Goal: Check status: Check status

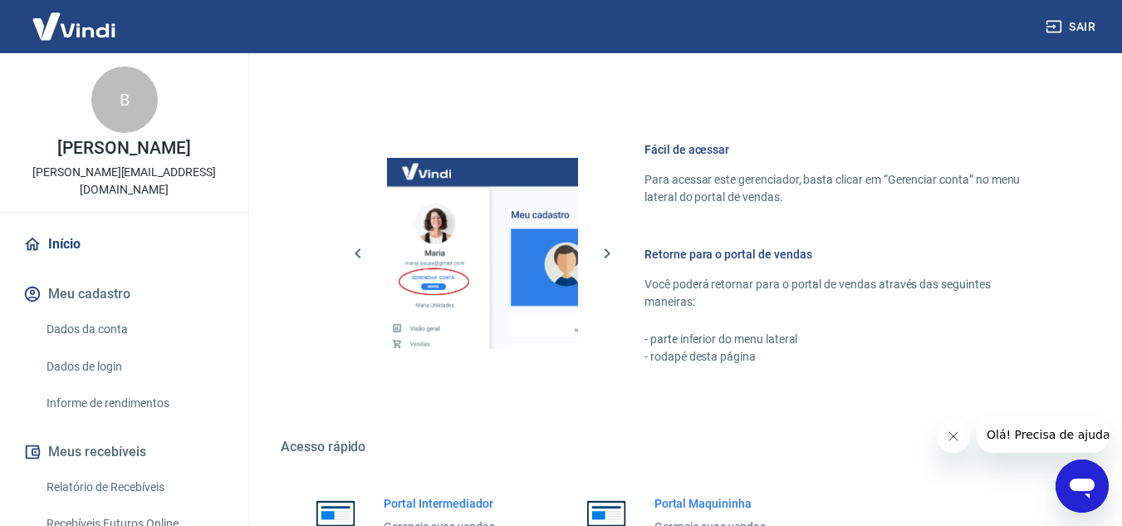
scroll to position [837, 0]
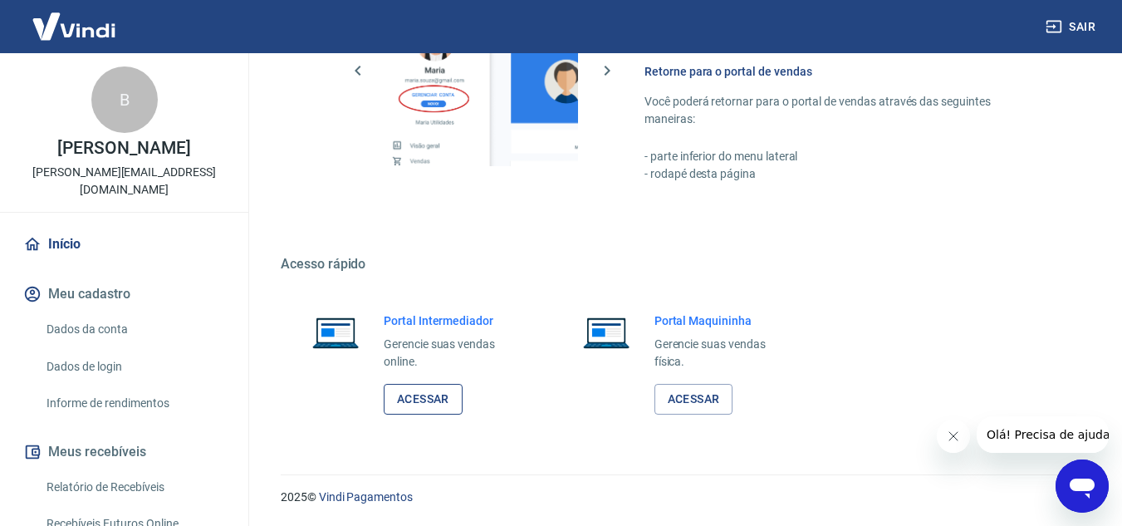
click at [421, 383] on div "Portal Intermediador Gerencie suas vendas online. Acessar" at bounding box center [453, 363] width 138 height 102
click at [414, 392] on link "Acessar" at bounding box center [423, 399] width 79 height 31
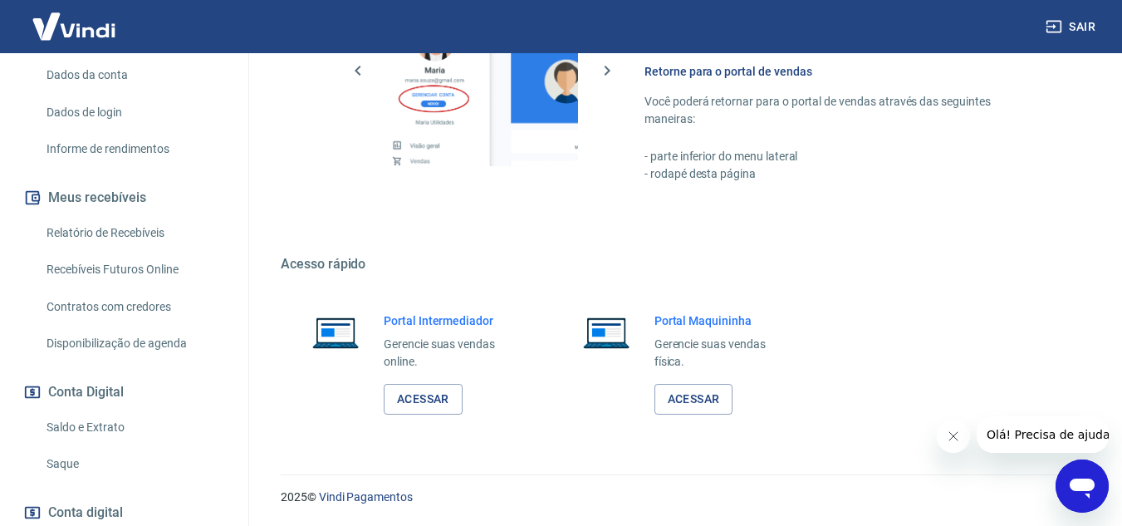
scroll to position [341, 0]
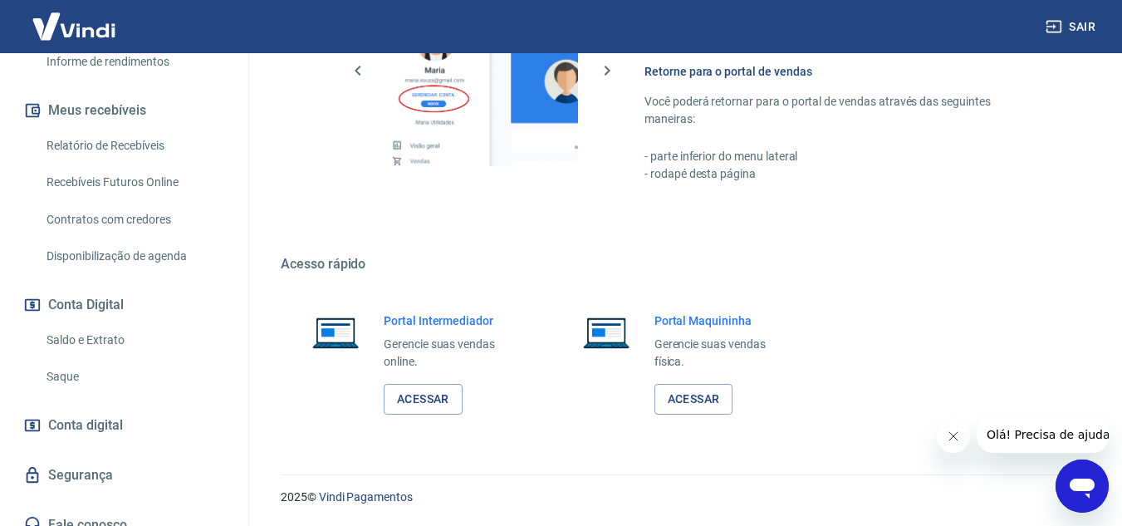
drag, startPoint x: 117, startPoint y: 311, endPoint x: 137, endPoint y: 307, distance: 20.4
click at [117, 323] on link "Saldo e Extrato" at bounding box center [134, 340] width 189 height 34
